Goal: Task Accomplishment & Management: Manage account settings

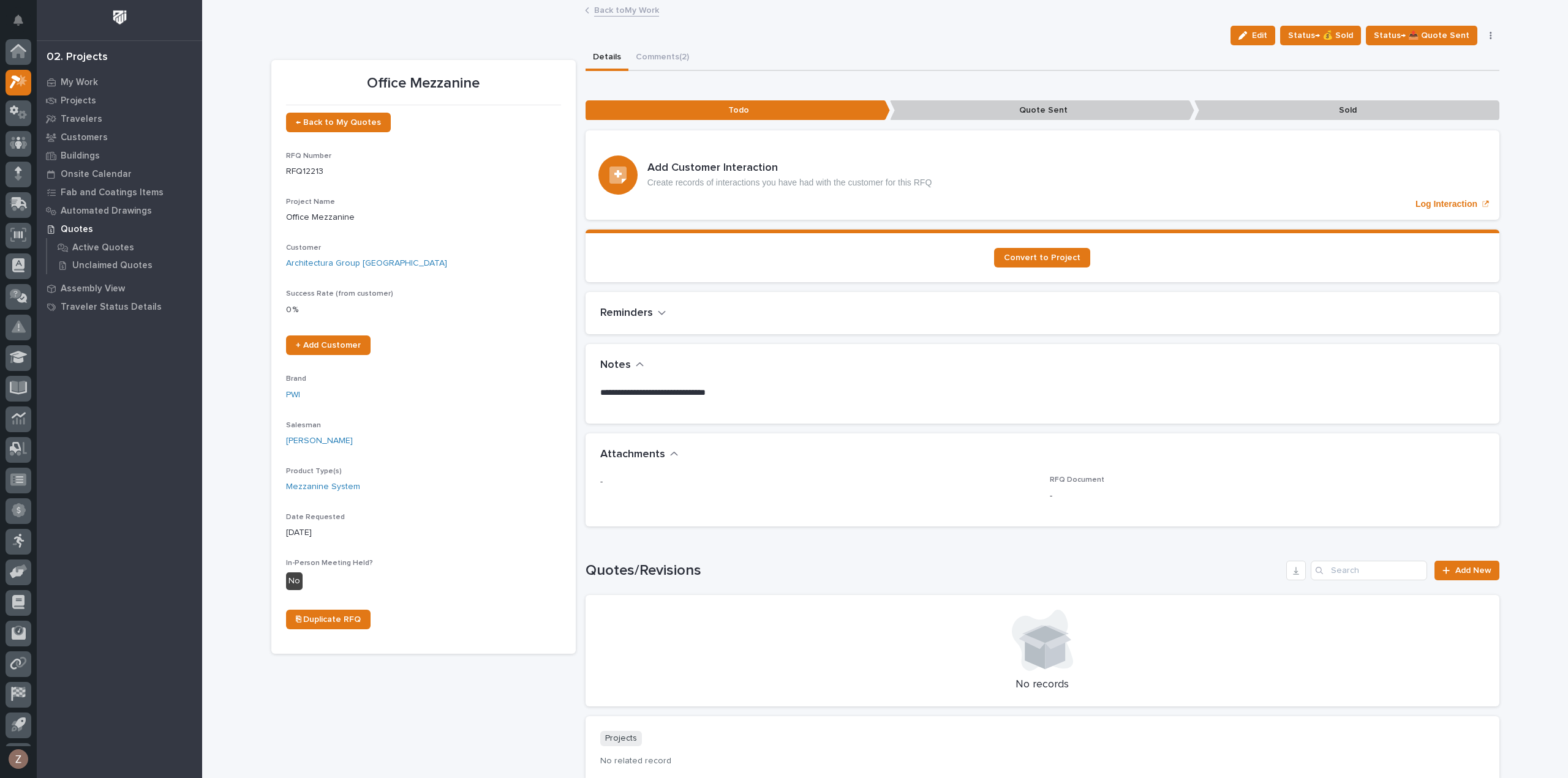
scroll to position [27, 0]
click at [1432, 31] on span "Status→ 📤 Quote Sent" at bounding box center [1421, 35] width 96 height 15
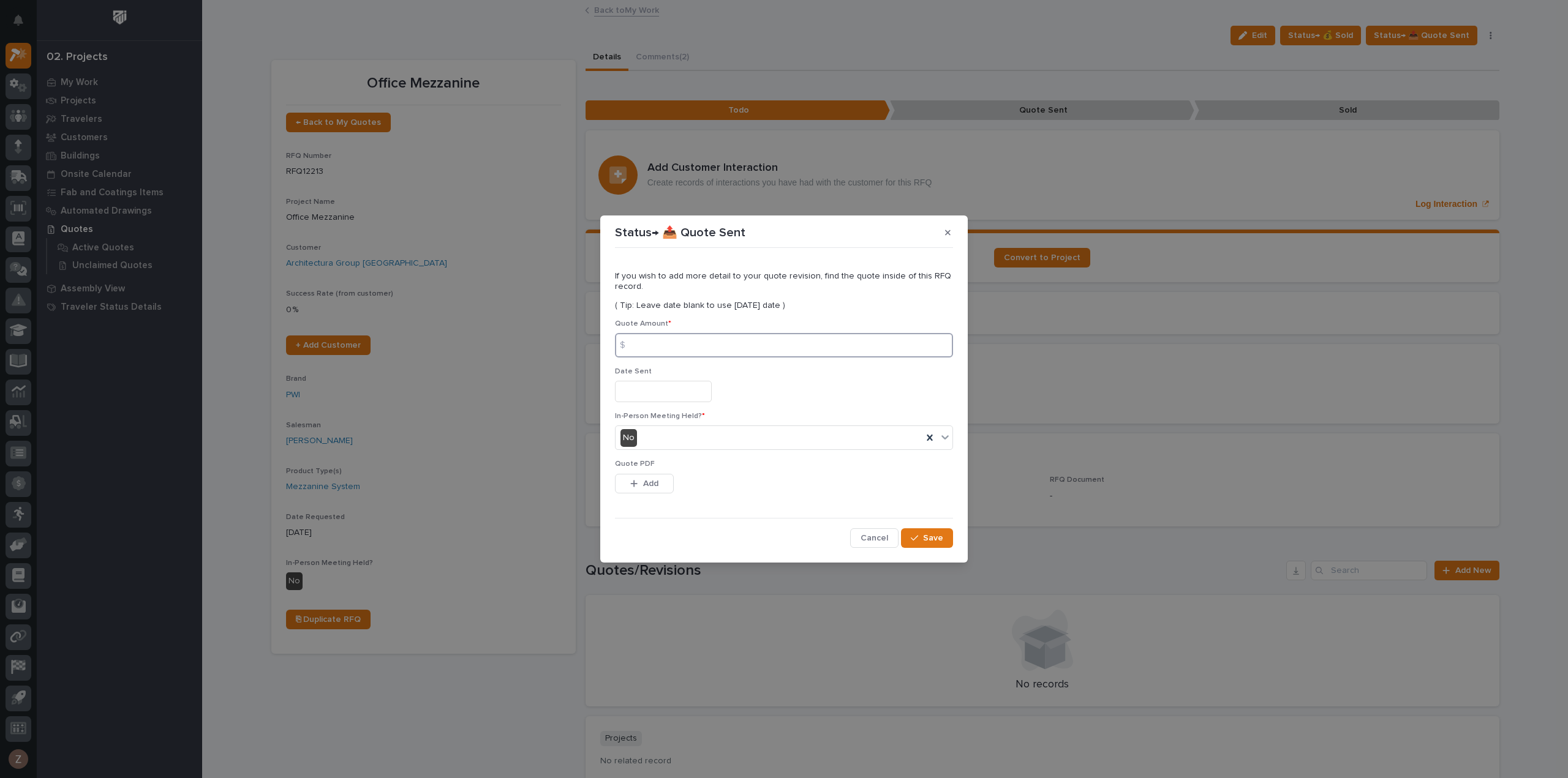
click at [684, 346] on input at bounding box center [783, 345] width 338 height 24
type input "189078"
click at [690, 393] on input "text" at bounding box center [662, 391] width 97 height 21
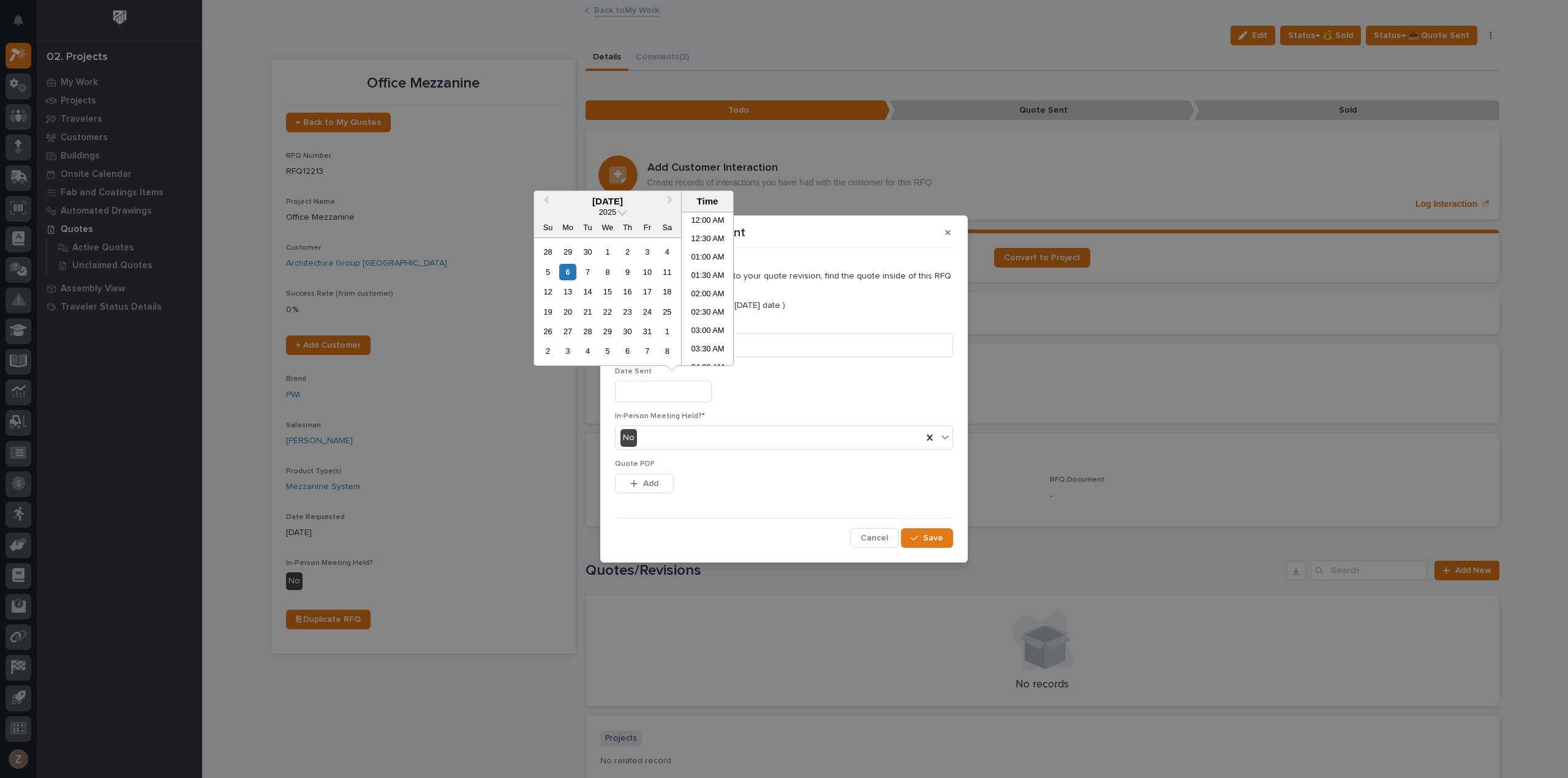
scroll to position [337, 0]
click at [703, 292] on li "11:00 AM" at bounding box center [707, 289] width 52 height 18
type input "**********"
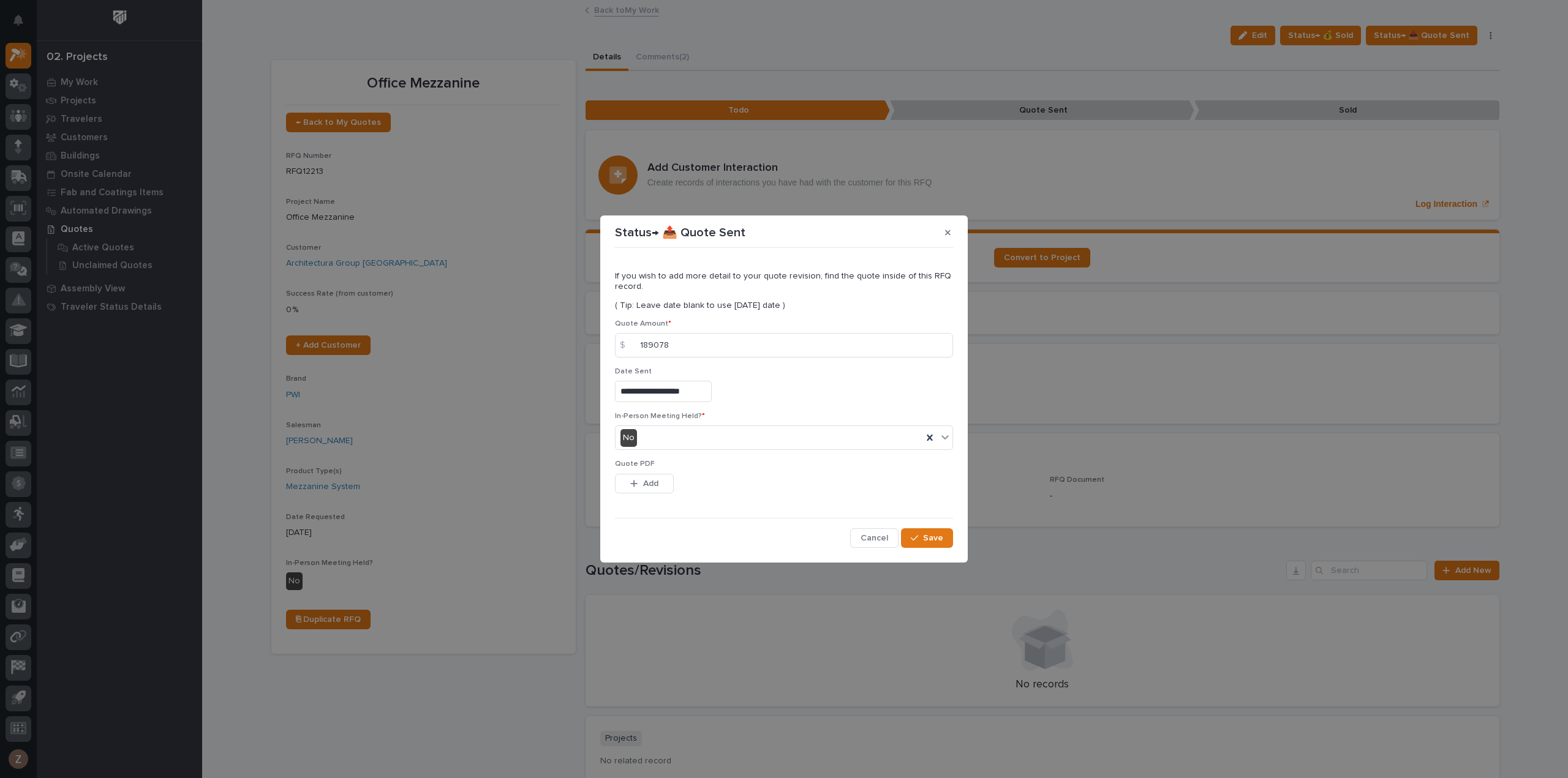
click at [926, 548] on div "**********" at bounding box center [783, 400] width 344 height 301
click at [927, 535] on span "Save" at bounding box center [933, 538] width 20 height 11
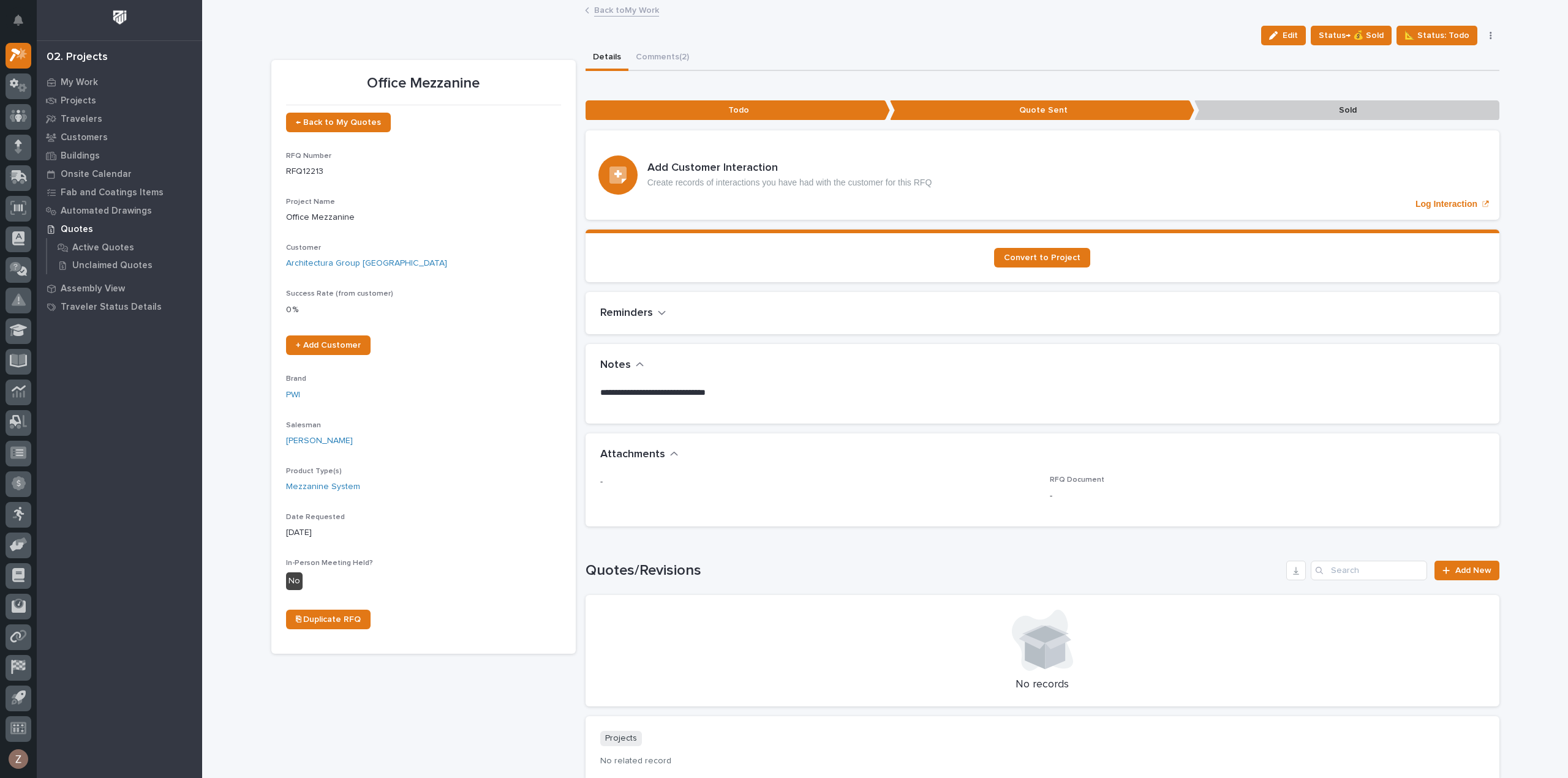
click at [629, 10] on link "Back to My Work" at bounding box center [626, 9] width 65 height 14
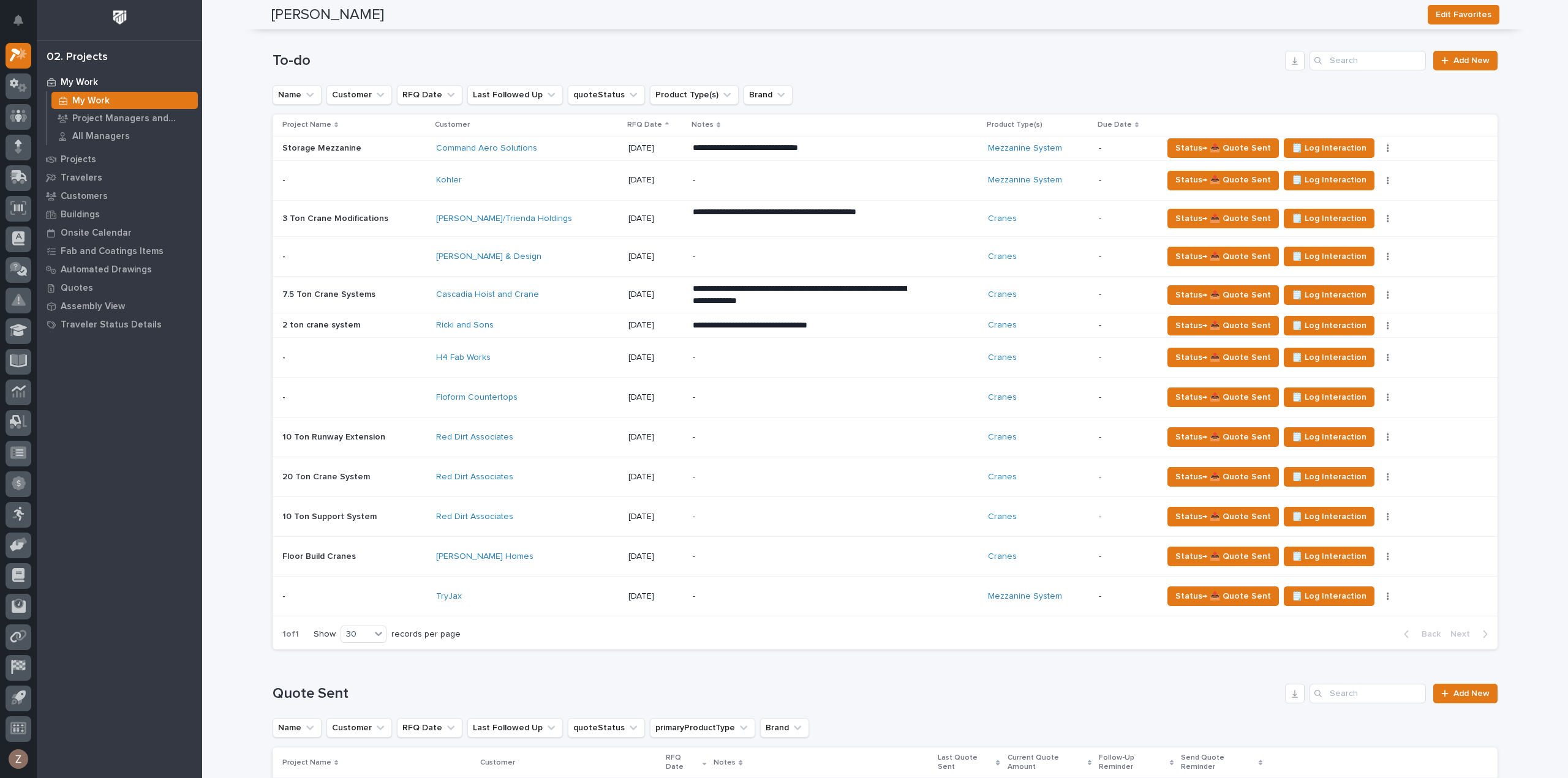
scroll to position [551, 0]
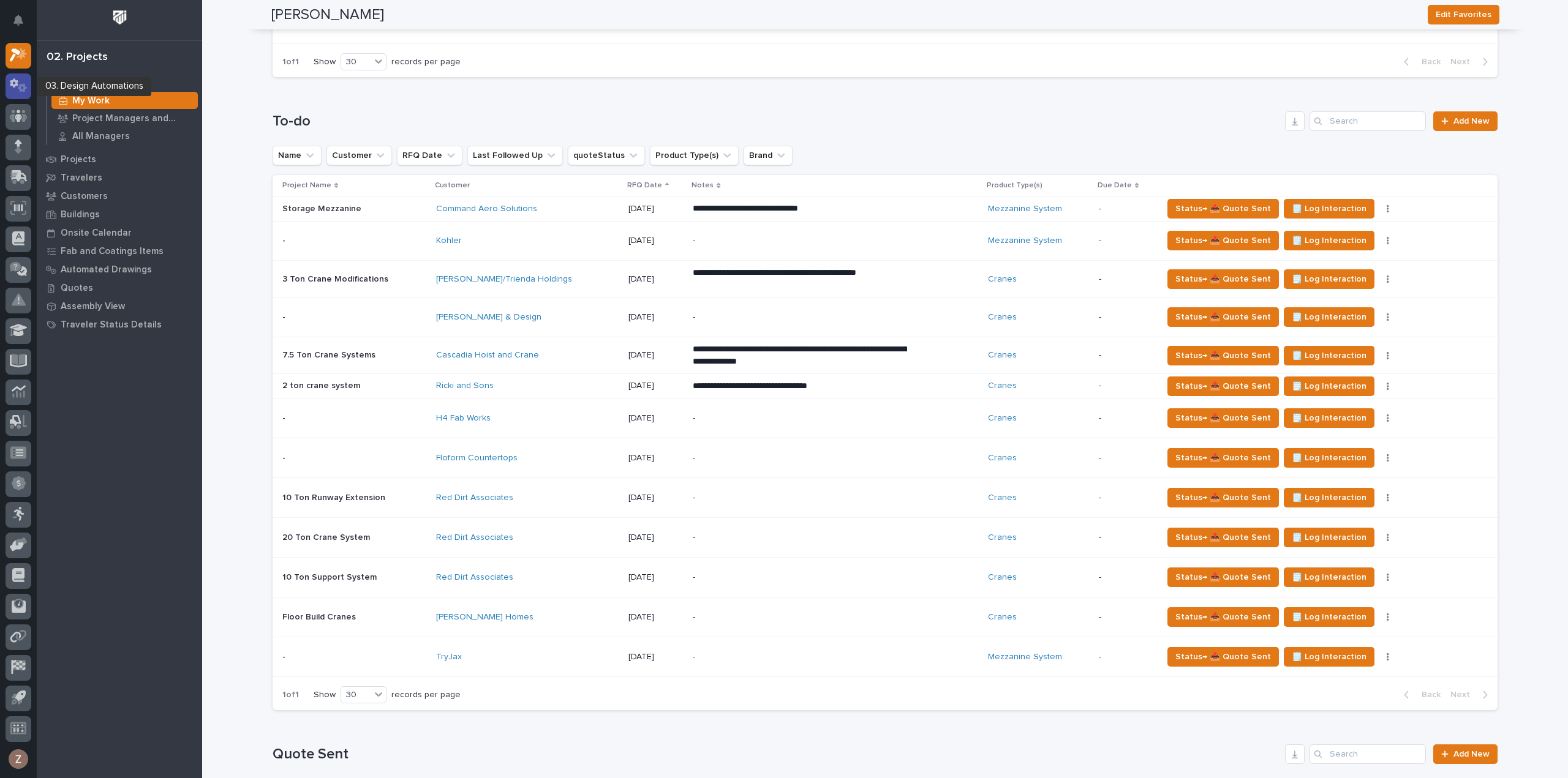
click at [8, 79] on div at bounding box center [18, 86] width 26 height 26
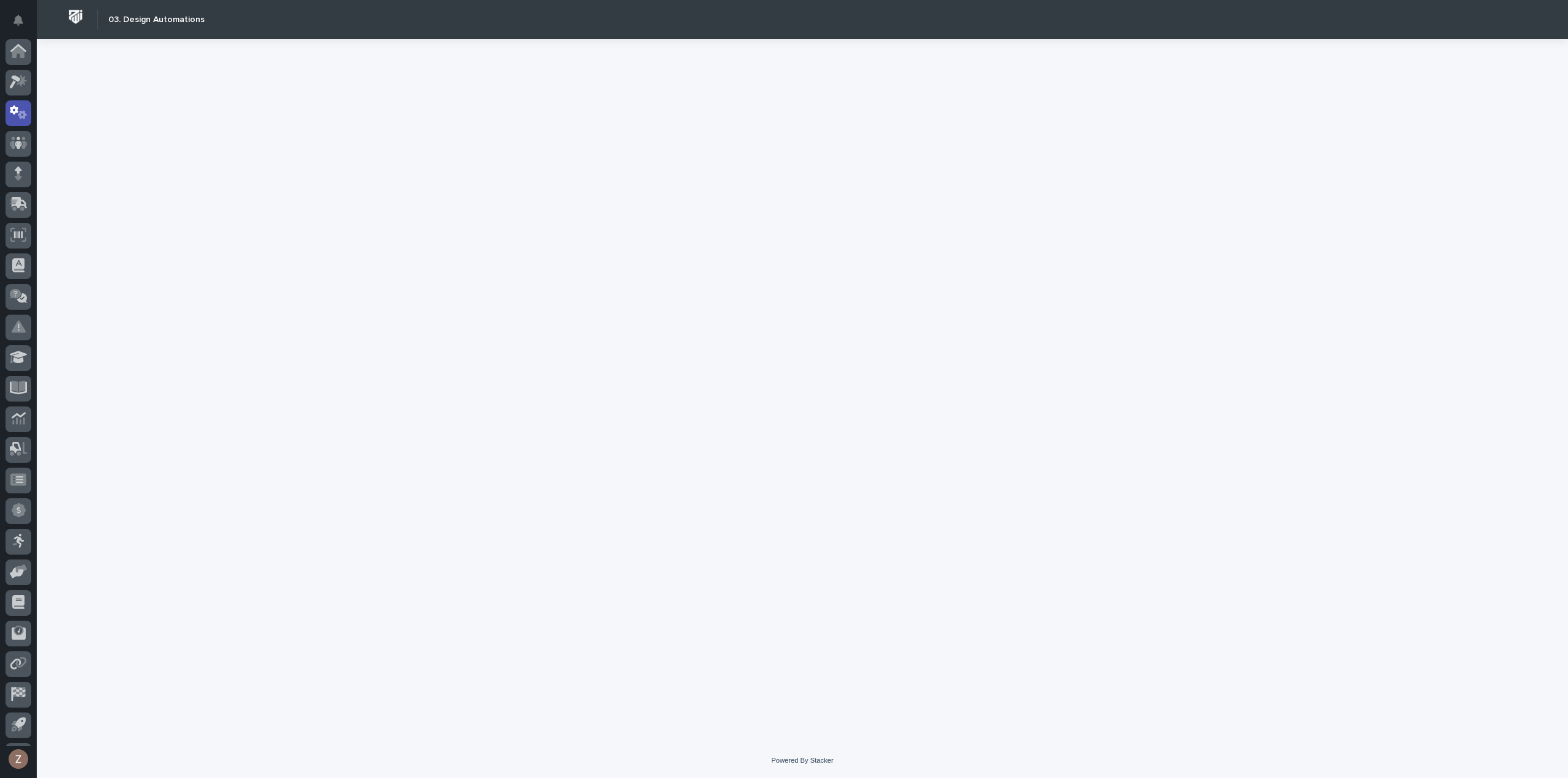
scroll to position [27, 0]
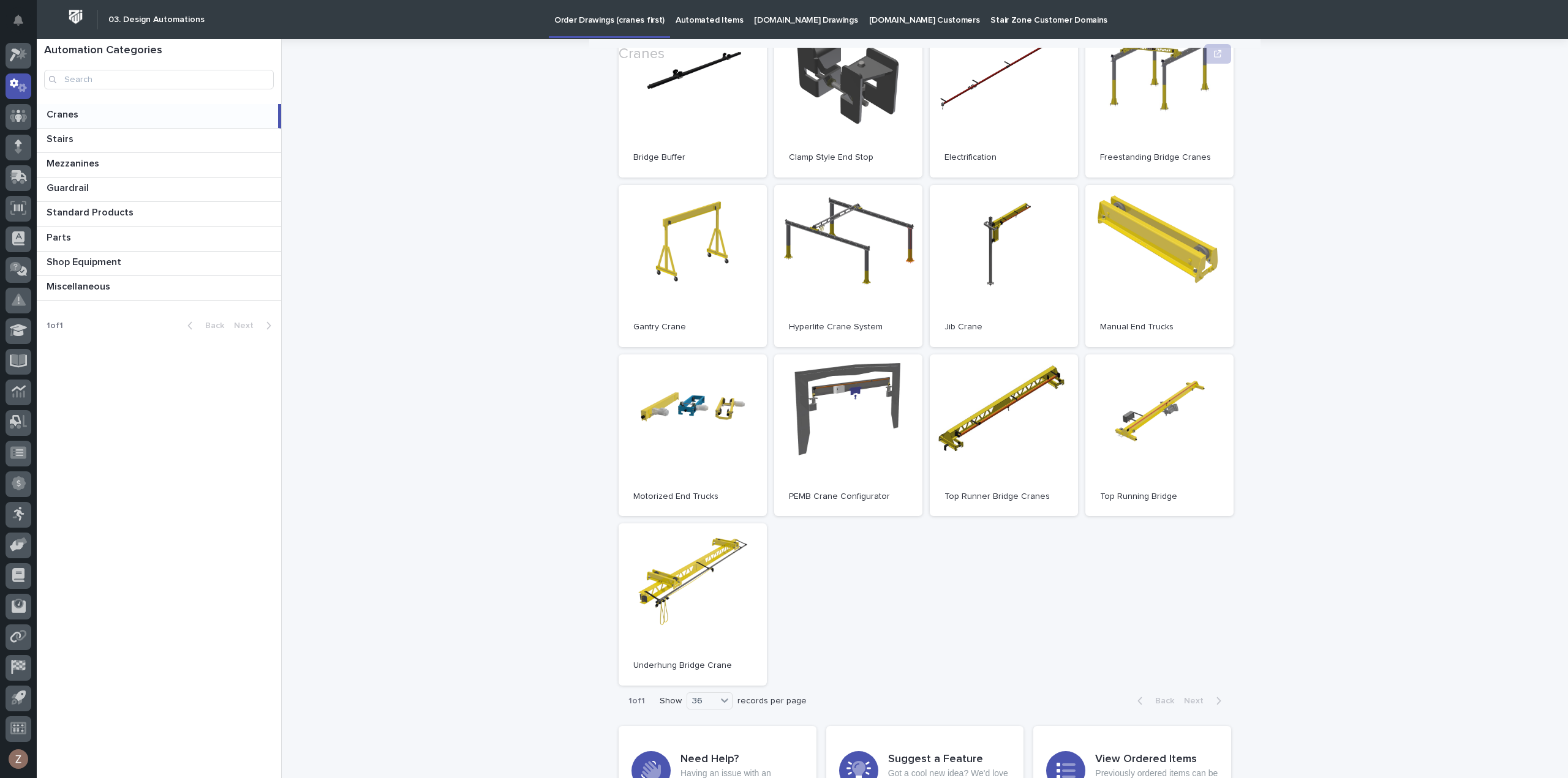
scroll to position [183, 0]
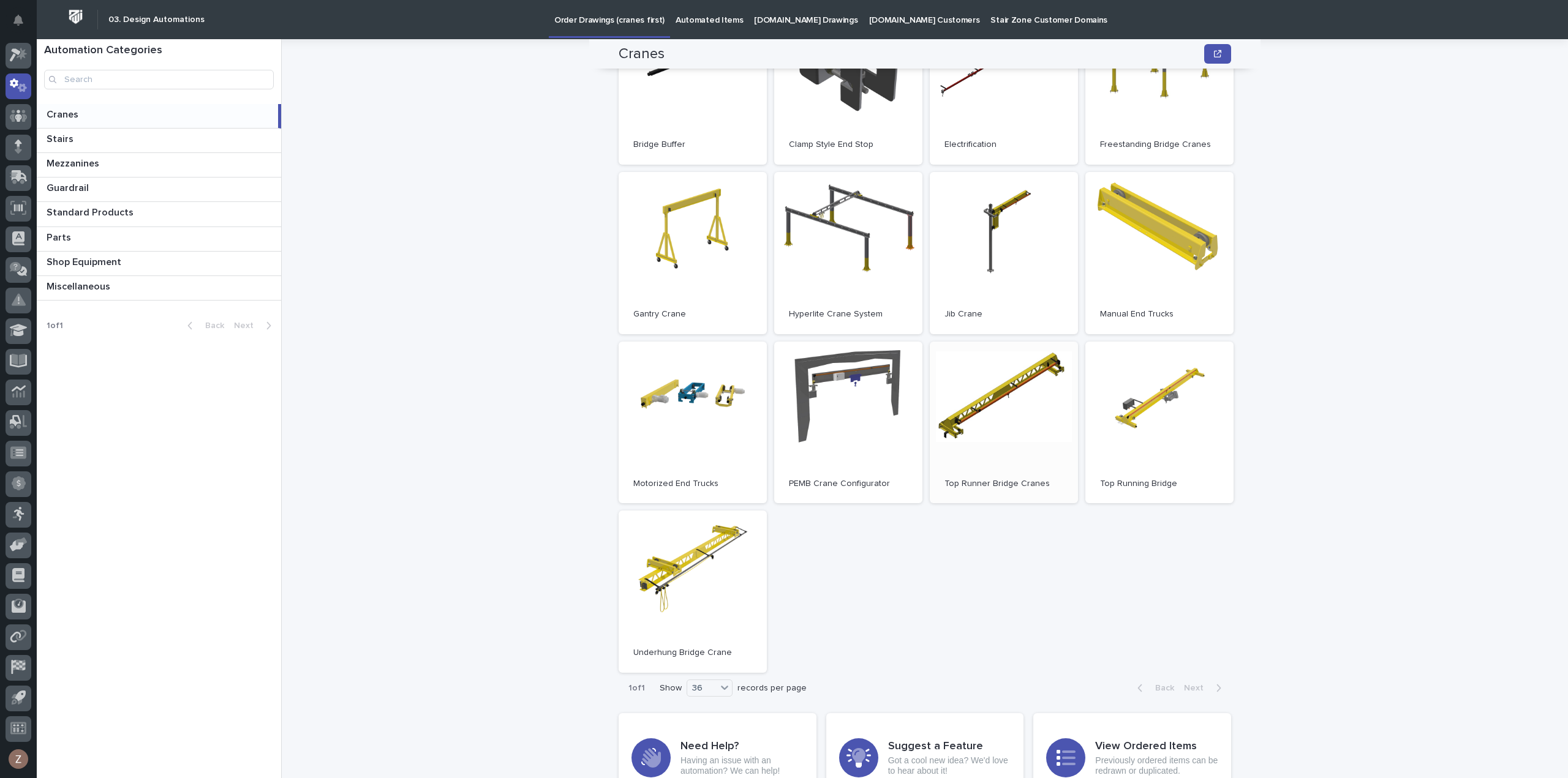
click at [1010, 441] on link "Open" at bounding box center [1004, 423] width 148 height 162
